Goal: Find specific page/section: Find specific page/section

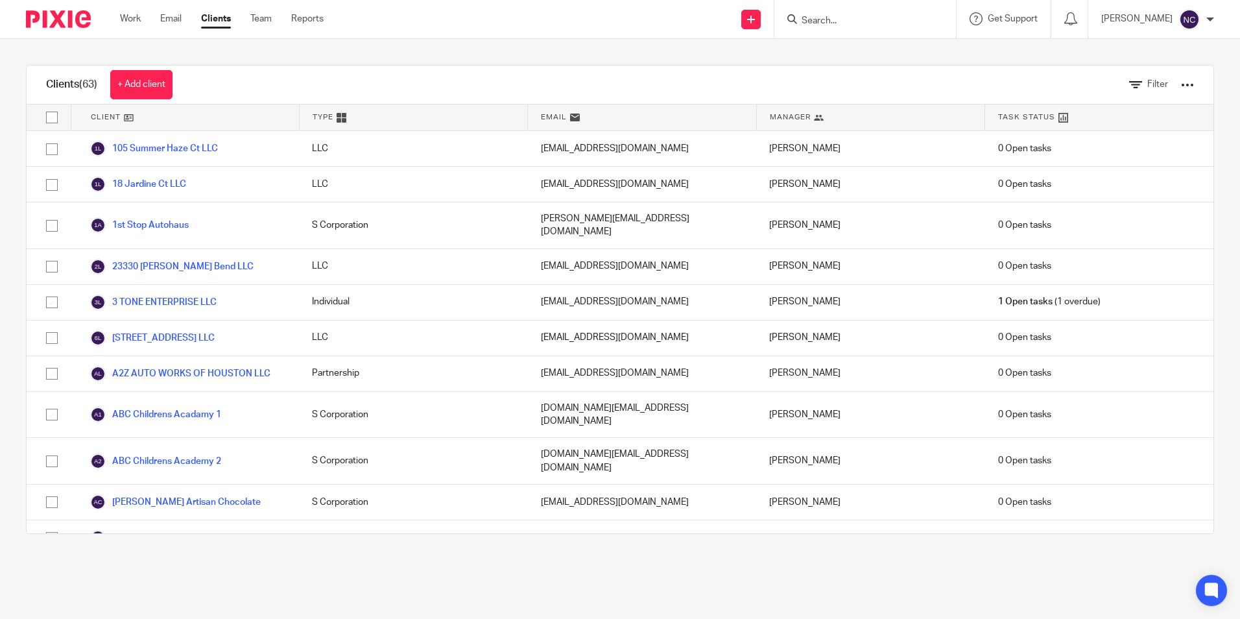
click at [840, 16] on input "Search" at bounding box center [858, 22] width 117 height 12
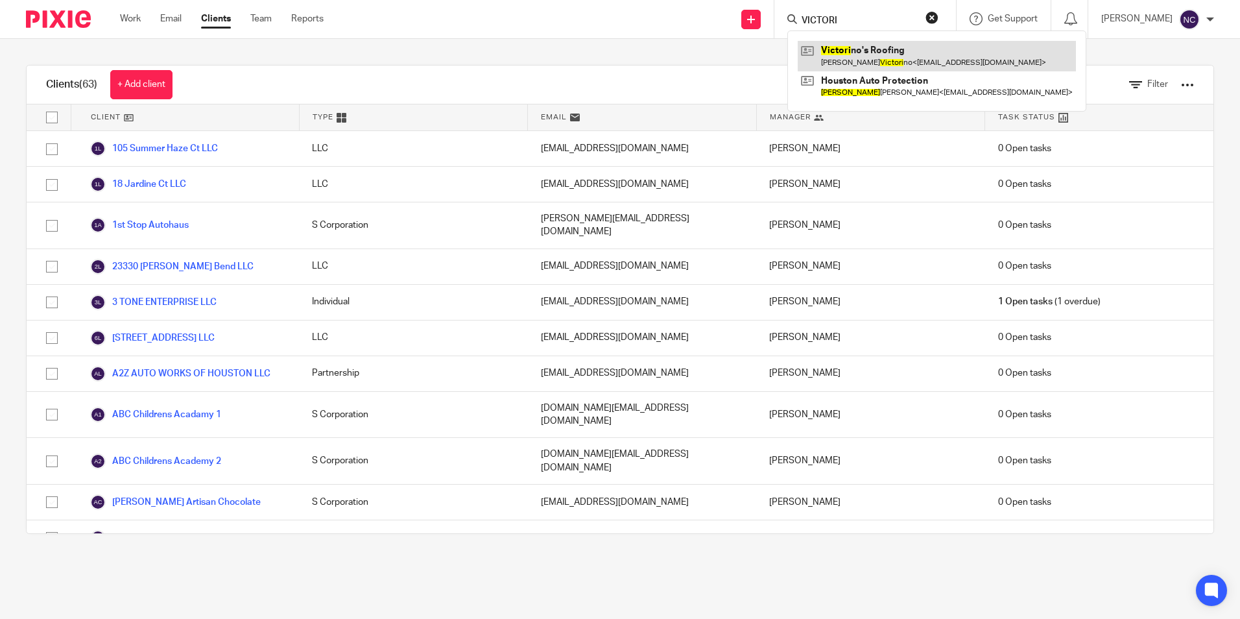
type input "VICTORI"
click at [853, 52] on link at bounding box center [936, 56] width 278 height 30
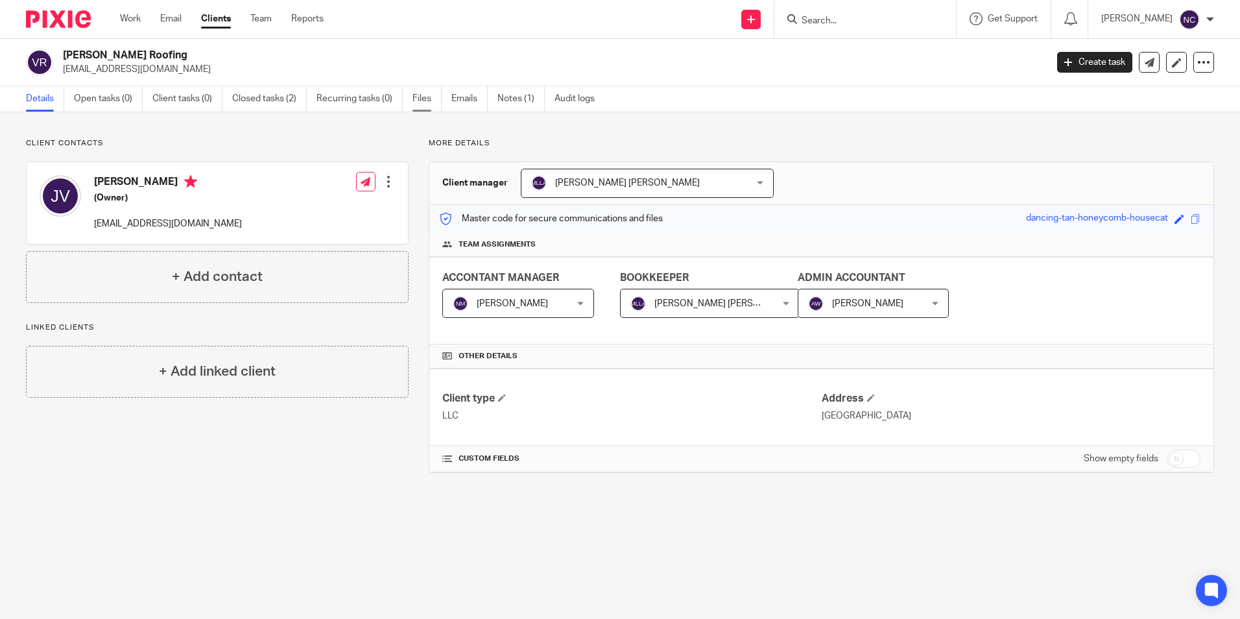
click at [431, 103] on link "Files" at bounding box center [426, 98] width 29 height 25
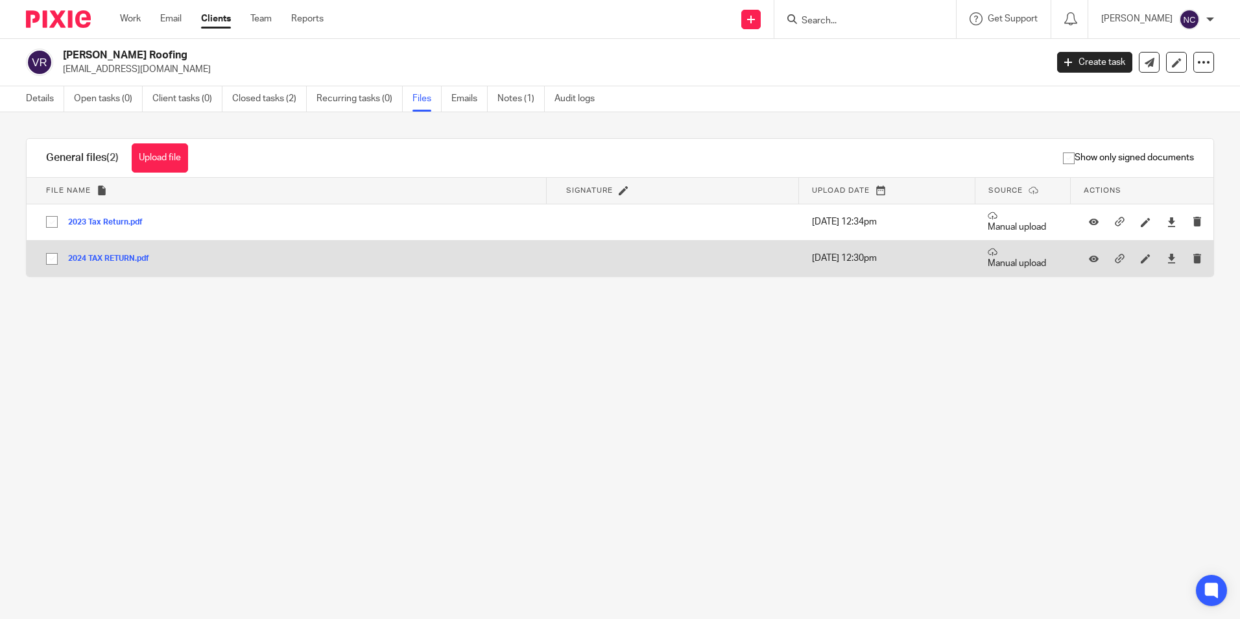
click at [91, 259] on button "2024 TAX RETURN.pdf" at bounding box center [113, 258] width 91 height 9
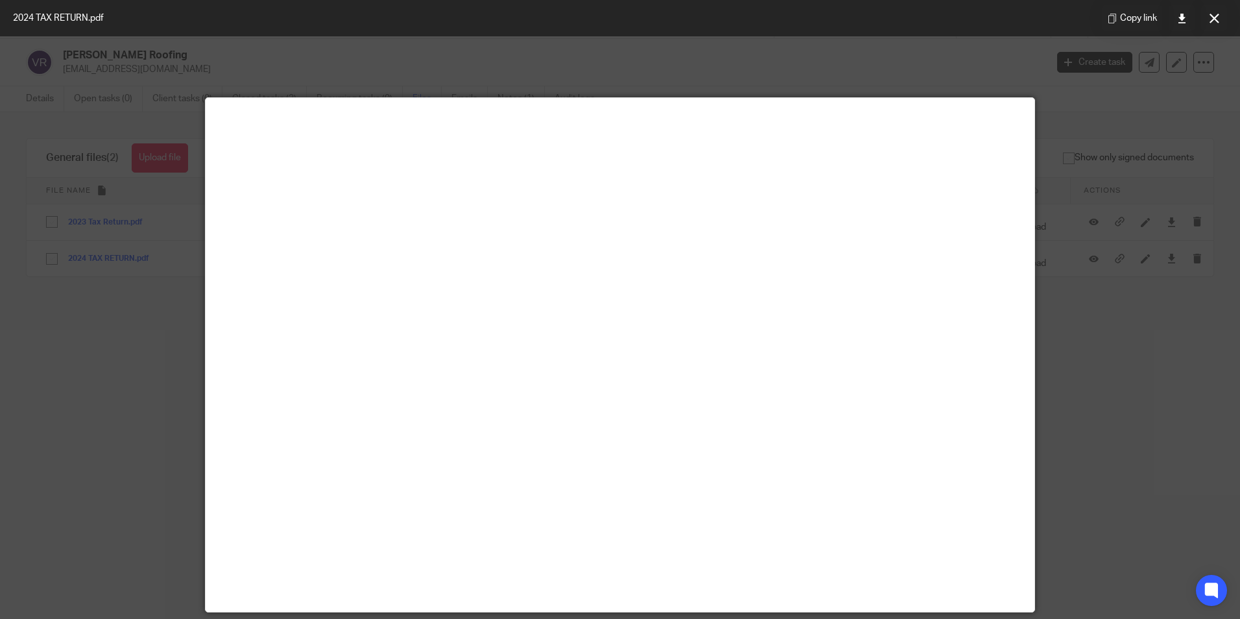
click at [1135, 254] on div at bounding box center [620, 309] width 1240 height 619
click at [1216, 9] on button at bounding box center [1214, 18] width 26 height 26
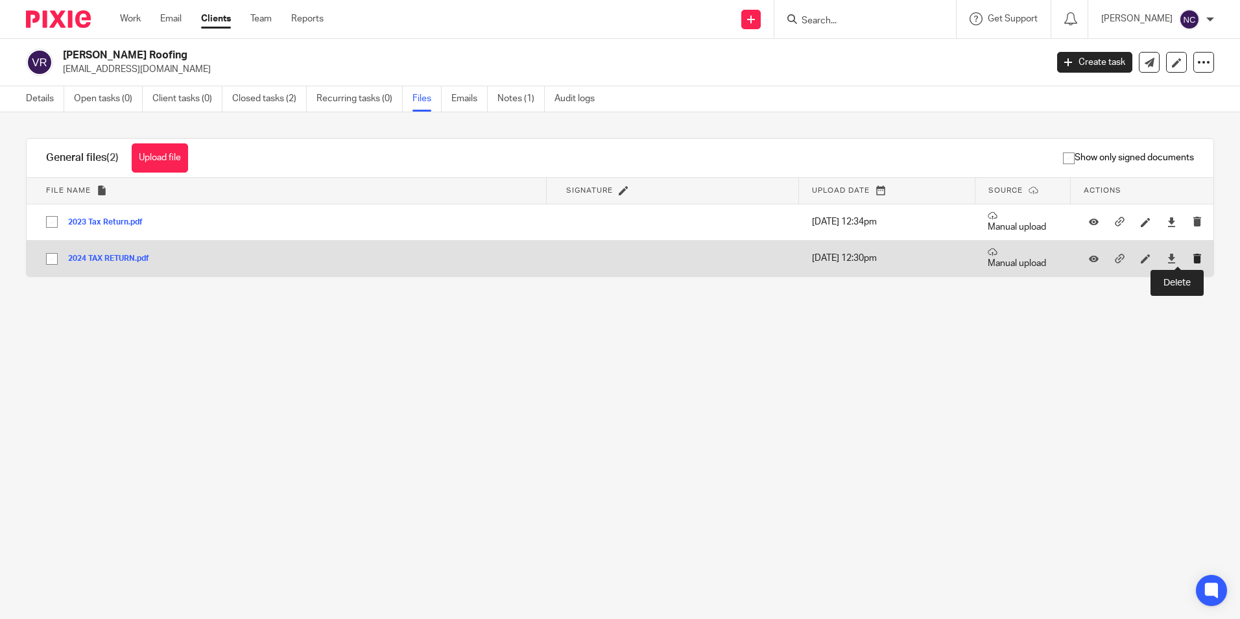
click at [1192, 257] on icon "submit" at bounding box center [1197, 259] width 10 height 10
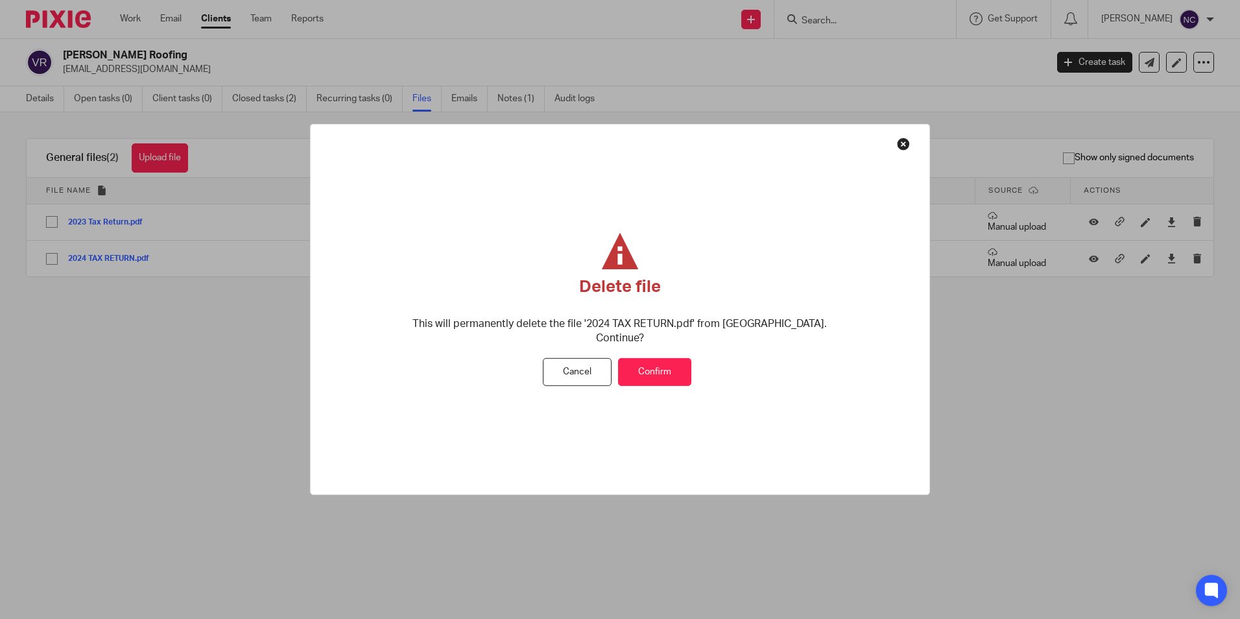
click at [677, 358] on button "Confirm" at bounding box center [654, 372] width 73 height 28
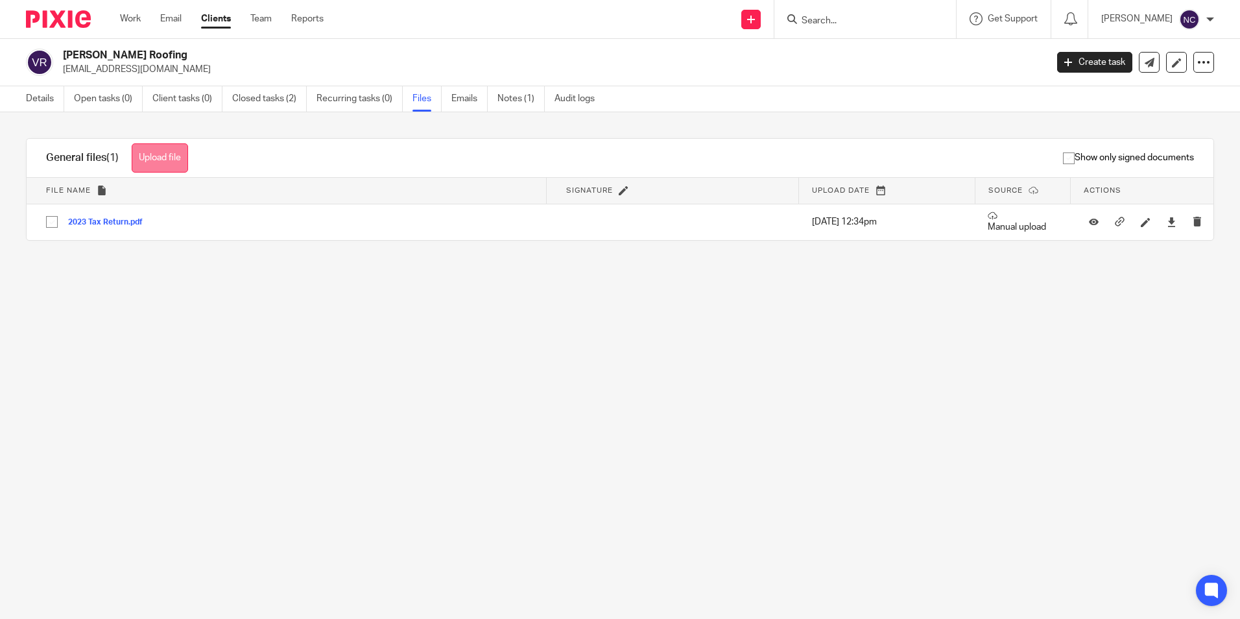
click at [154, 158] on button "Upload file" at bounding box center [160, 157] width 56 height 29
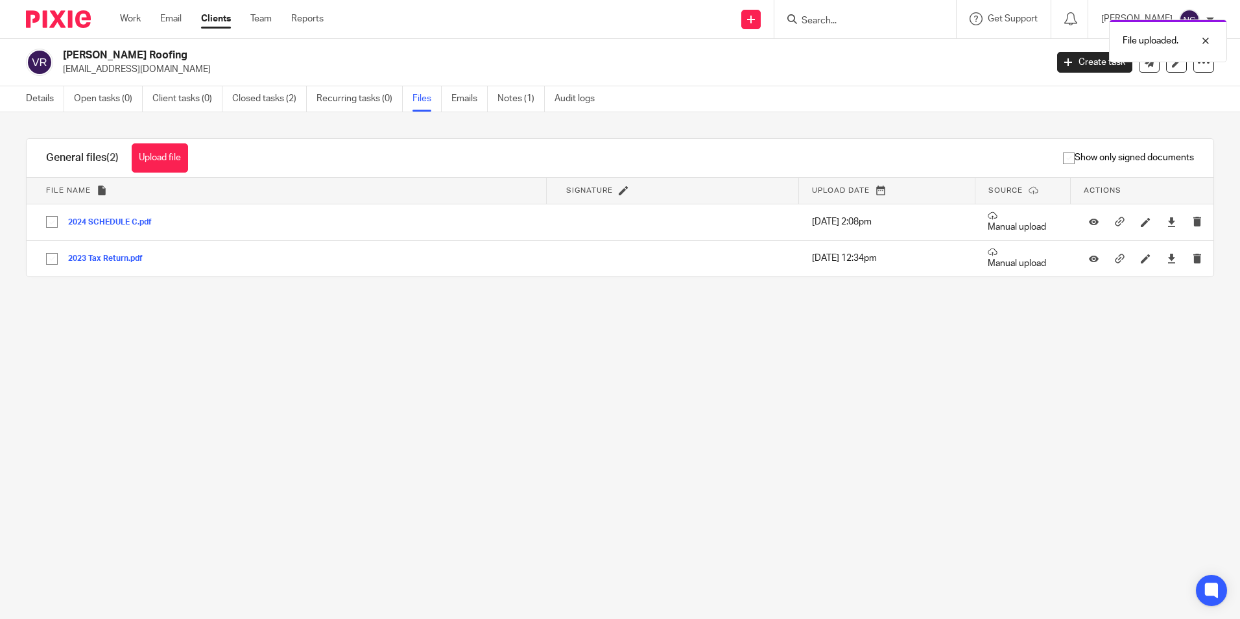
click at [206, 19] on link "Clients" at bounding box center [216, 18] width 30 height 13
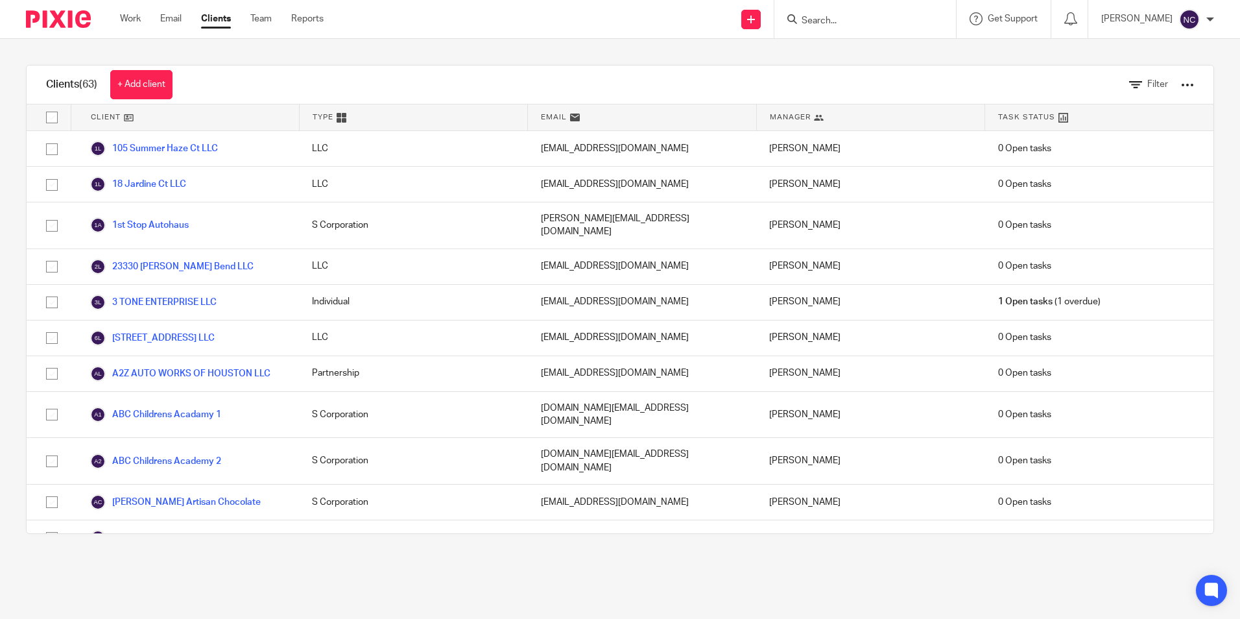
click at [770, 583] on main "Clients (63) + Add client Filter Client Type Email Manager Task Status 105 Summ…" at bounding box center [620, 309] width 1240 height 619
click at [853, 20] on input "Search" at bounding box center [858, 22] width 117 height 12
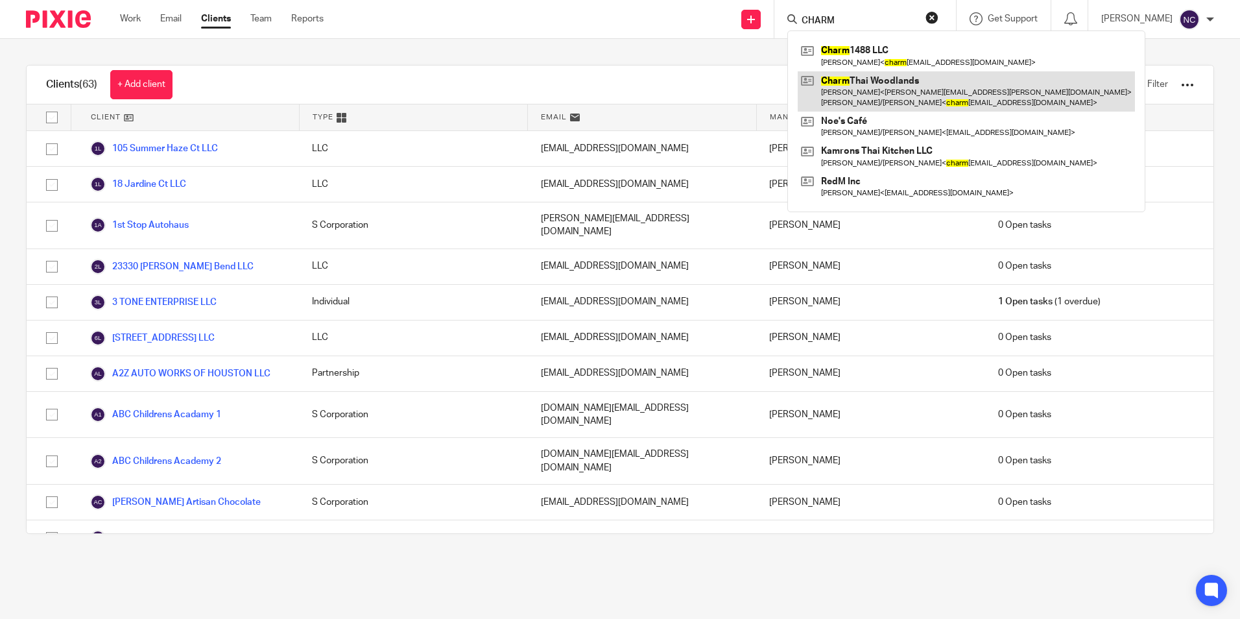
type input "CHARM"
click at [858, 96] on link at bounding box center [965, 91] width 337 height 40
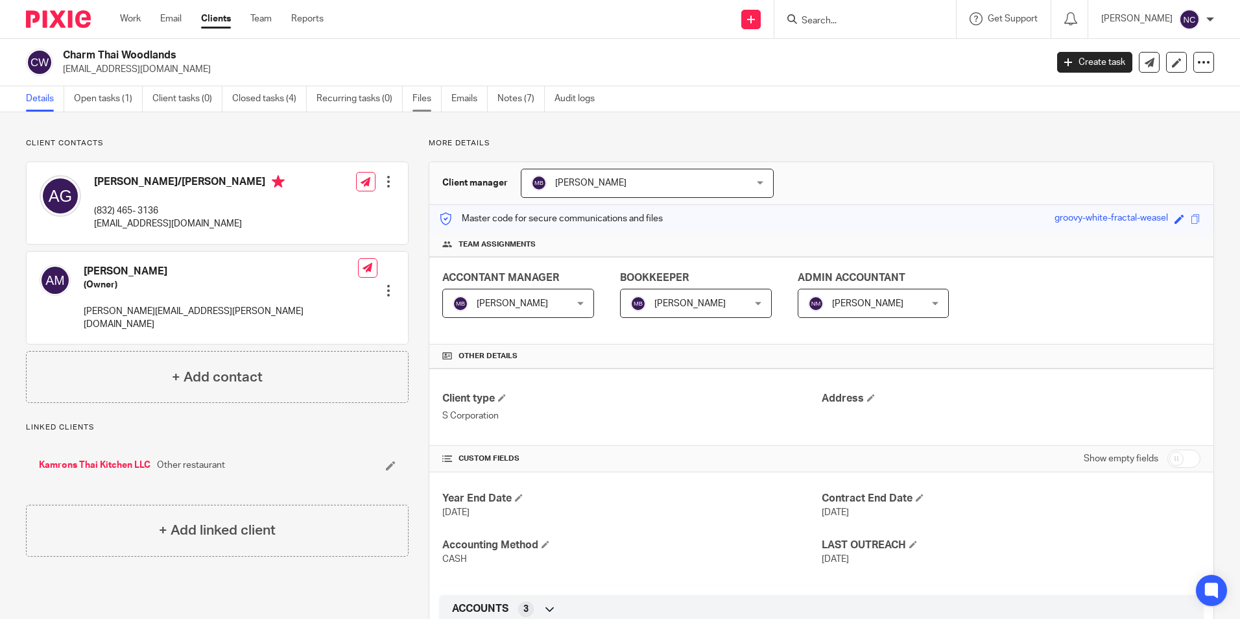
click at [426, 97] on link "Files" at bounding box center [426, 98] width 29 height 25
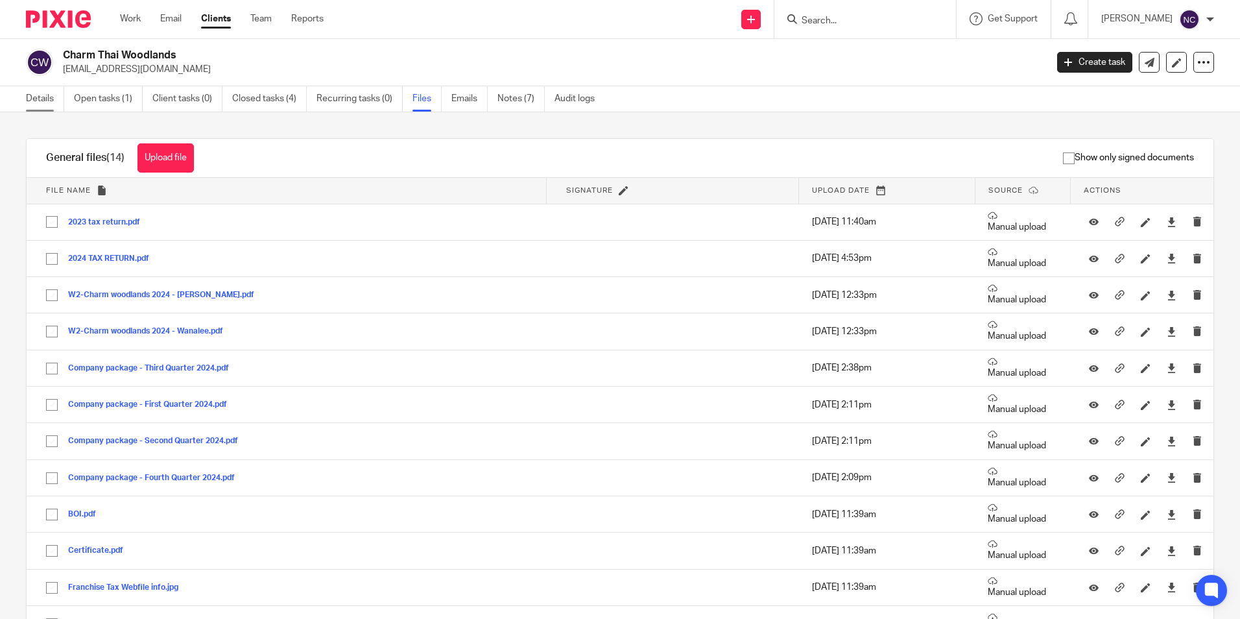
click at [40, 96] on link "Details" at bounding box center [45, 98] width 38 height 25
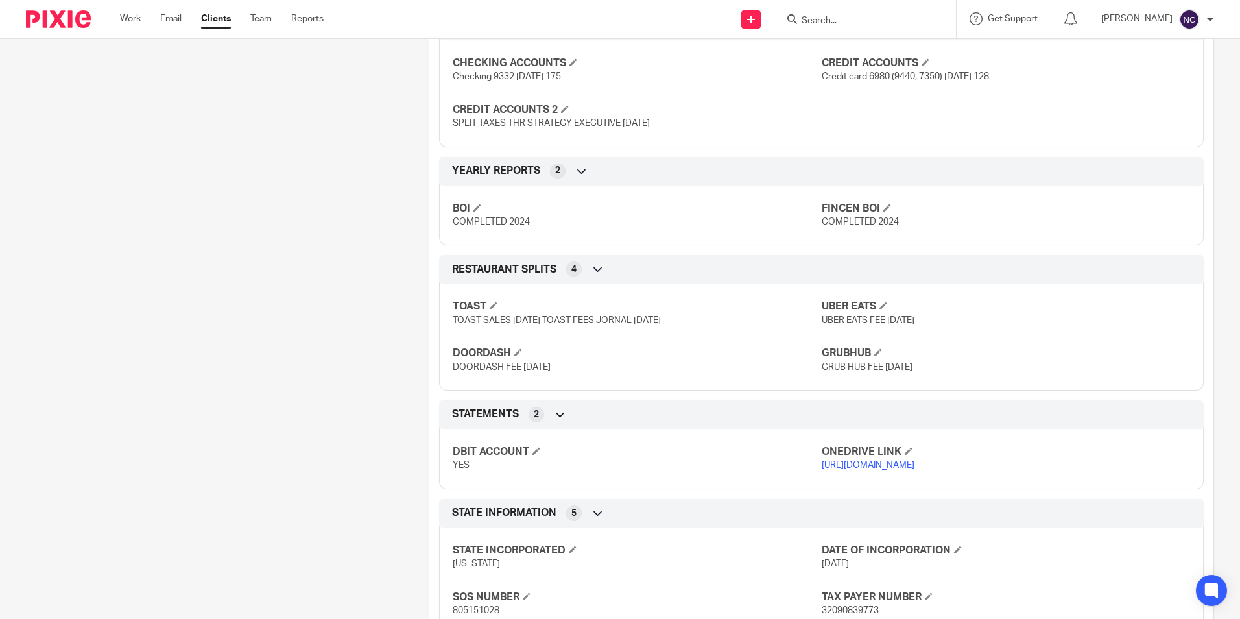
scroll to position [584, 0]
click at [851, 469] on link "[URL][DOMAIN_NAME]" at bounding box center [867, 464] width 93 height 9
